Goal: Transaction & Acquisition: Download file/media

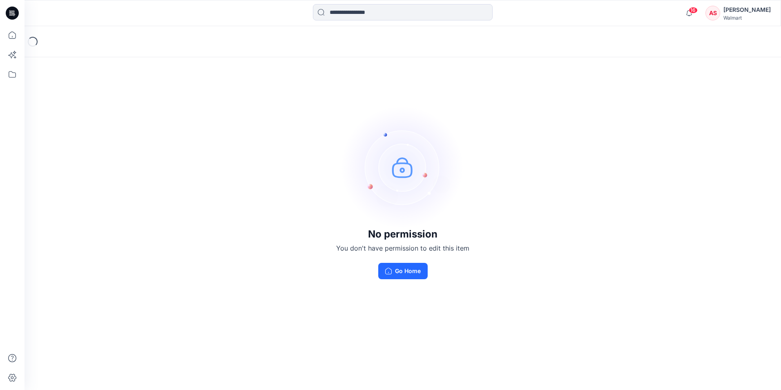
click at [736, 12] on div "[PERSON_NAME]" at bounding box center [747, 10] width 47 height 10
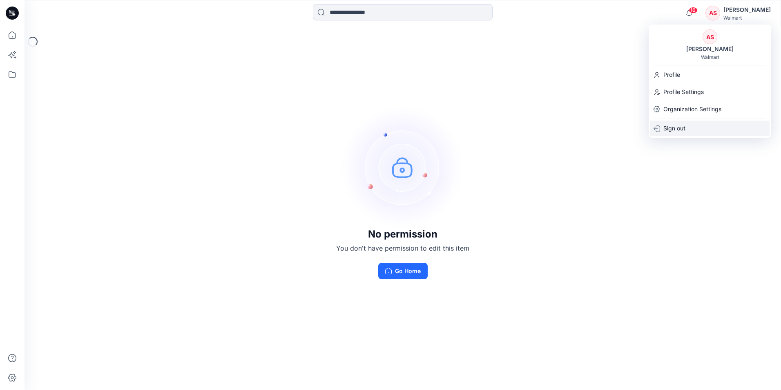
click at [673, 125] on p "Sign out" at bounding box center [675, 129] width 22 height 16
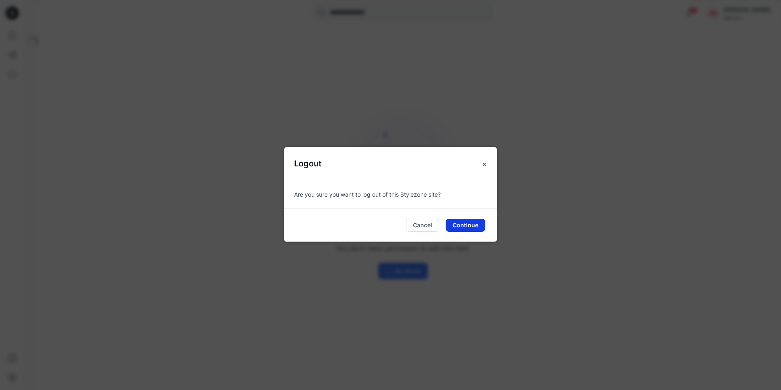
click at [472, 228] on button "Continue" at bounding box center [466, 225] width 40 height 13
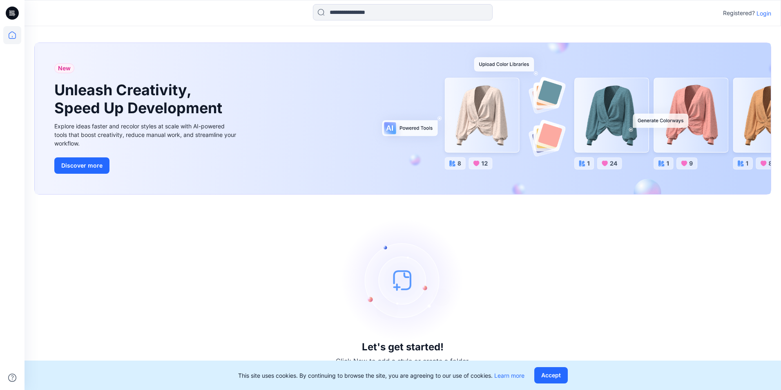
click at [767, 13] on p "Login" at bounding box center [764, 13] width 15 height 9
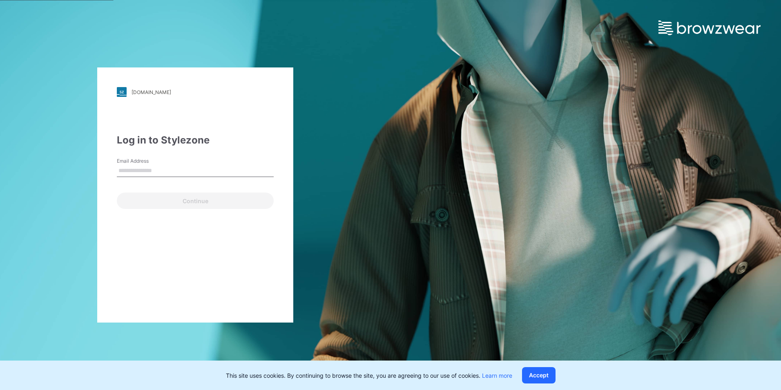
click at [159, 173] on input "Email Address" at bounding box center [195, 171] width 157 height 12
type input "**********"
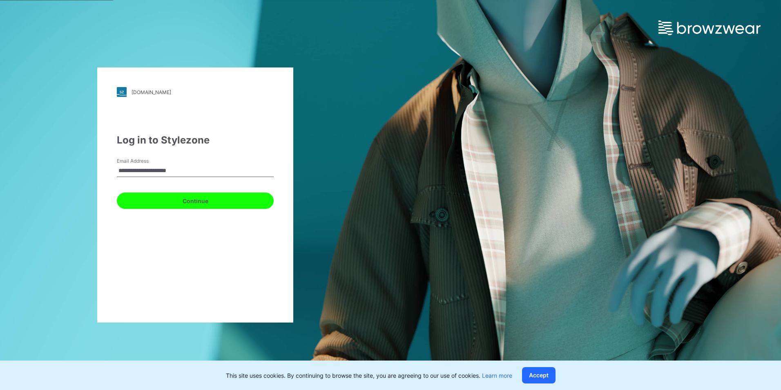
drag, startPoint x: 160, startPoint y: 199, endPoint x: 161, endPoint y: 190, distance: 9.1
click at [159, 199] on button "Continue" at bounding box center [195, 200] width 157 height 16
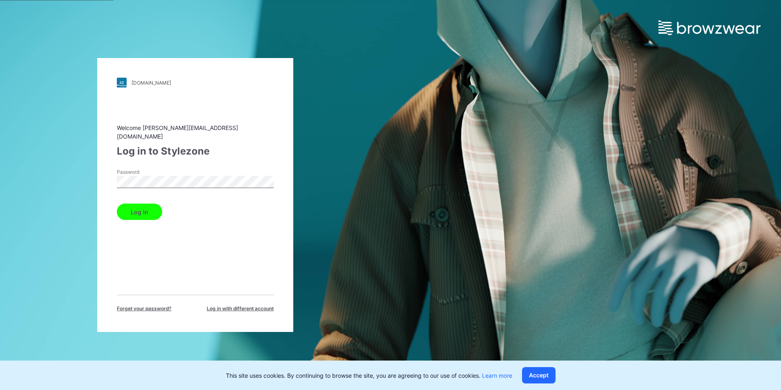
drag, startPoint x: 132, startPoint y: 204, endPoint x: 463, endPoint y: 150, distance: 334.9
click at [133, 204] on button "Log in" at bounding box center [139, 211] width 45 height 16
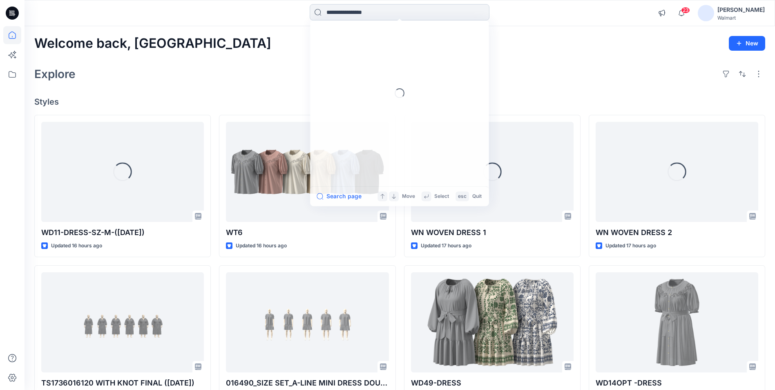
click at [354, 14] on input at bounding box center [400, 12] width 180 height 16
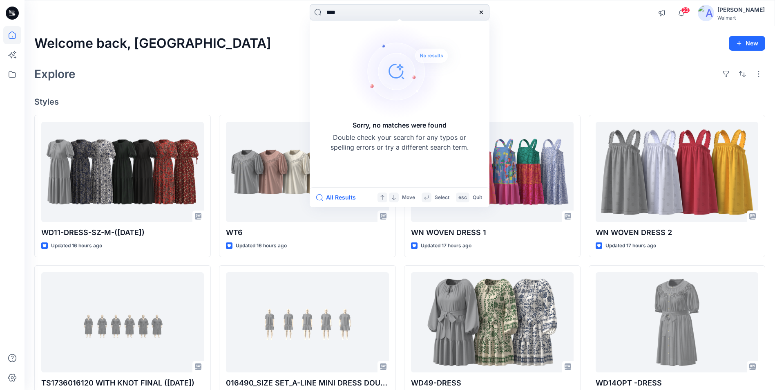
click at [332, 12] on input "****" at bounding box center [400, 12] width 180 height 16
type input "*****"
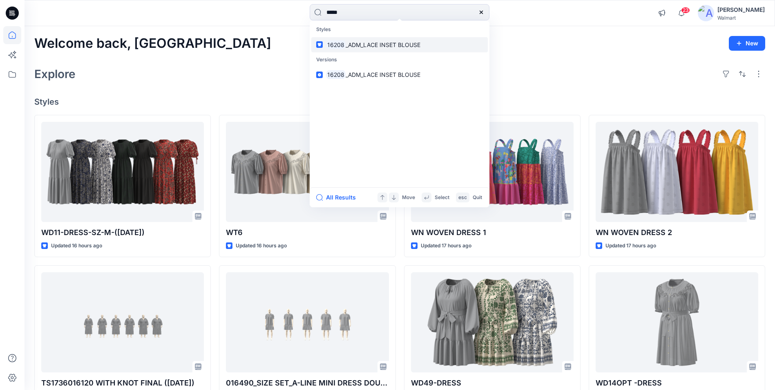
click at [342, 42] on mark "16208" at bounding box center [336, 44] width 20 height 9
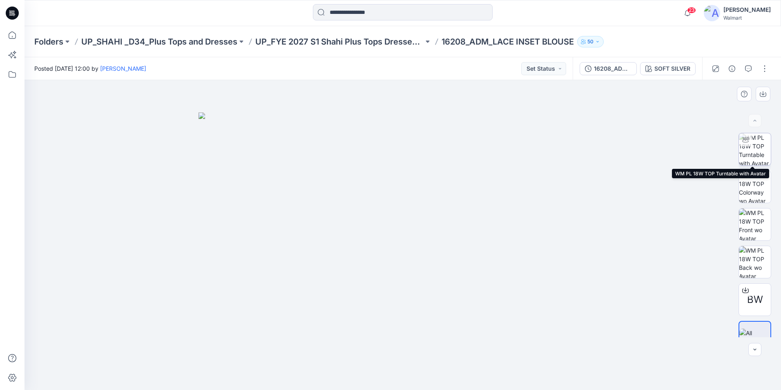
click at [747, 156] on img at bounding box center [755, 149] width 32 height 32
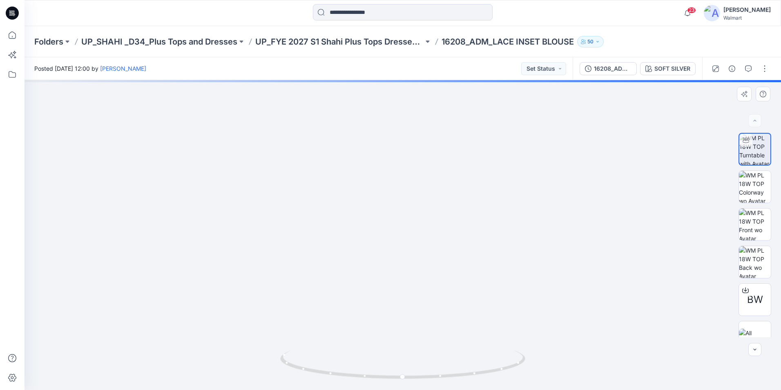
drag, startPoint x: 410, startPoint y: 154, endPoint x: 356, endPoint y: 226, distance: 89.6
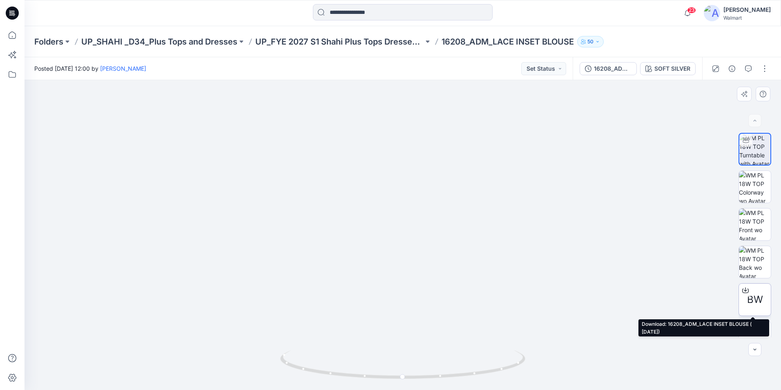
click at [743, 288] on icon at bounding box center [745, 290] width 7 height 7
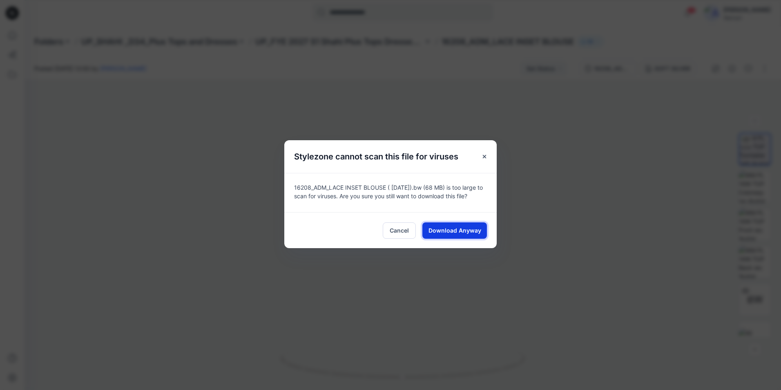
click at [466, 238] on button "Download Anyway" at bounding box center [454, 230] width 65 height 16
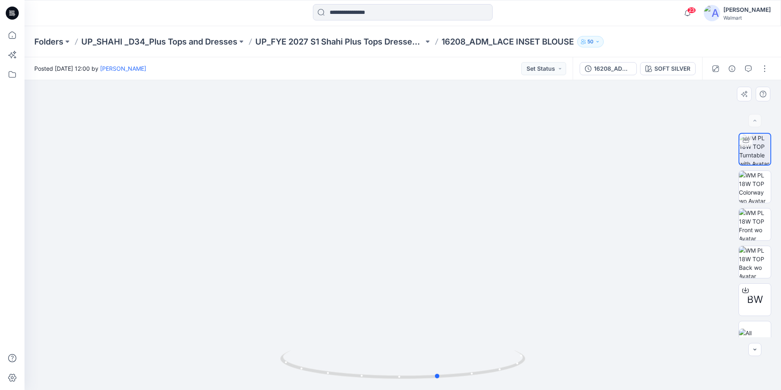
drag, startPoint x: 424, startPoint y: 379, endPoint x: 481, endPoint y: 382, distance: 56.9
click at [439, 381] on icon at bounding box center [403, 365] width 247 height 31
